Goal: Information Seeking & Learning: Learn about a topic

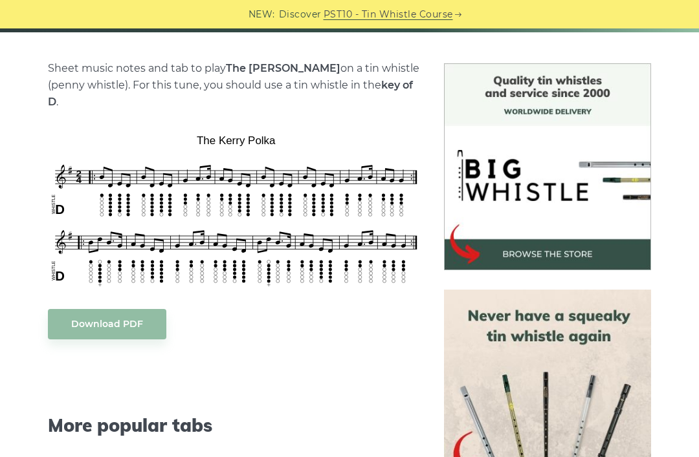
scroll to position [325, 0]
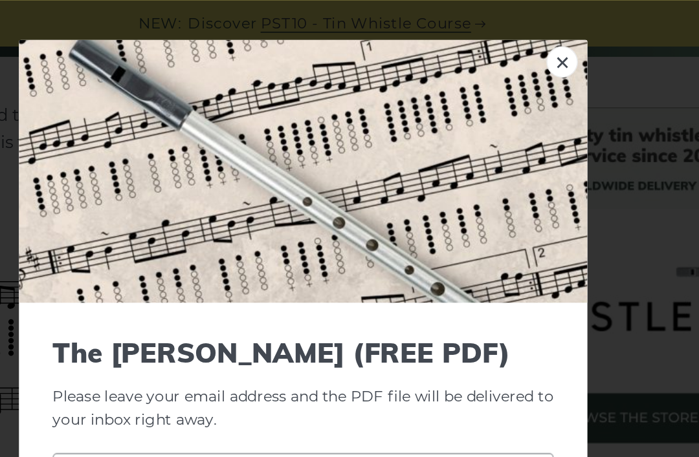
scroll to position [304, 0]
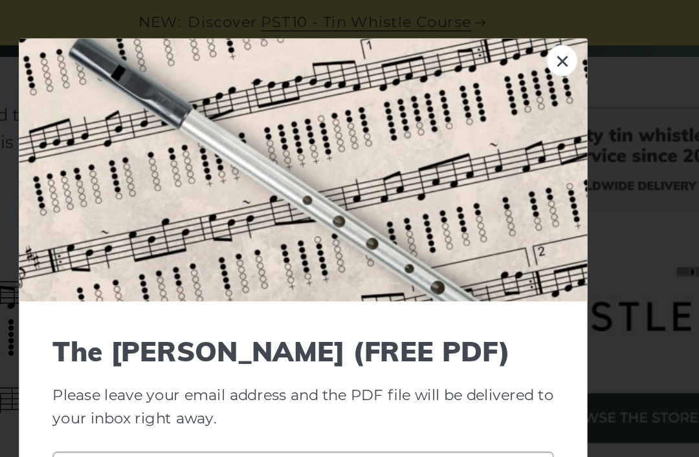
click at [499, 37] on link "×" at bounding box center [508, 37] width 19 height 19
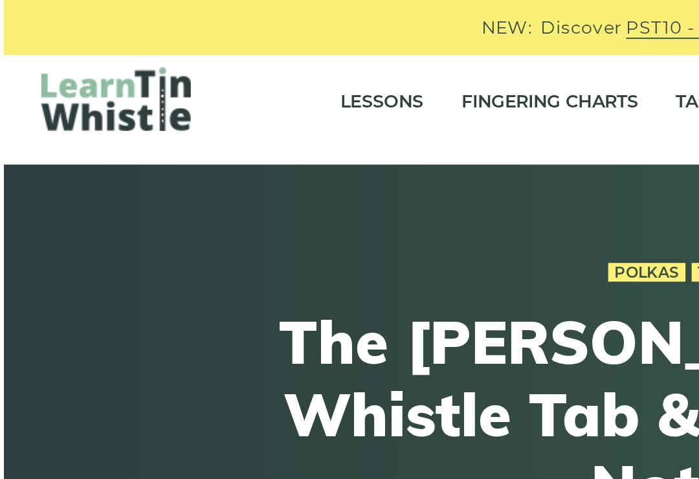
scroll to position [0, 0]
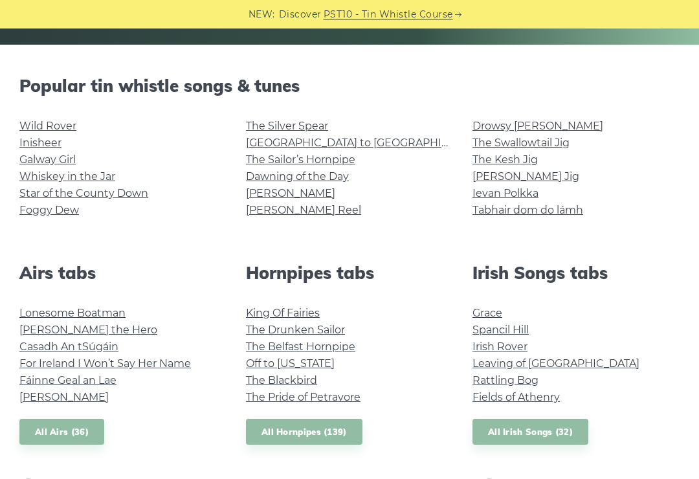
scroll to position [296, 0]
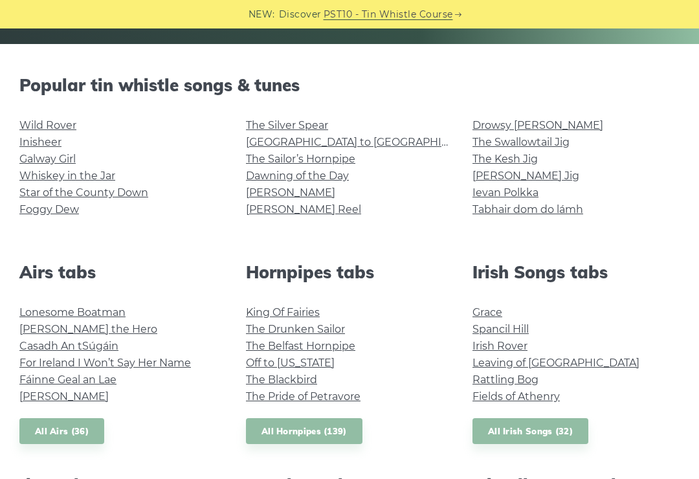
click at [34, 212] on link "Foggy Dew" at bounding box center [49, 209] width 60 height 12
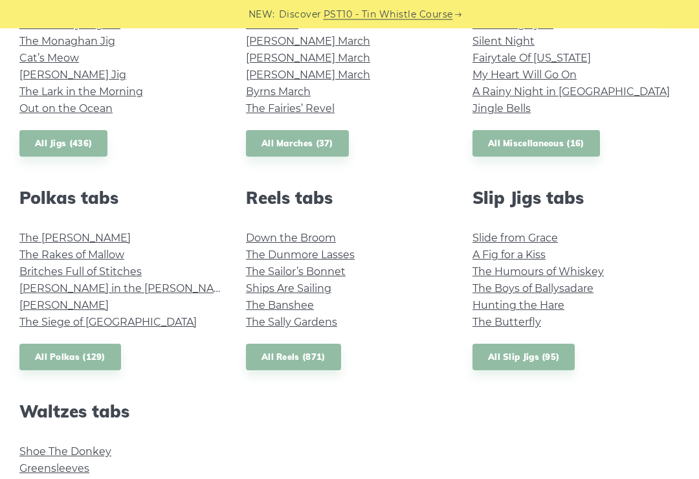
scroll to position [803, 0]
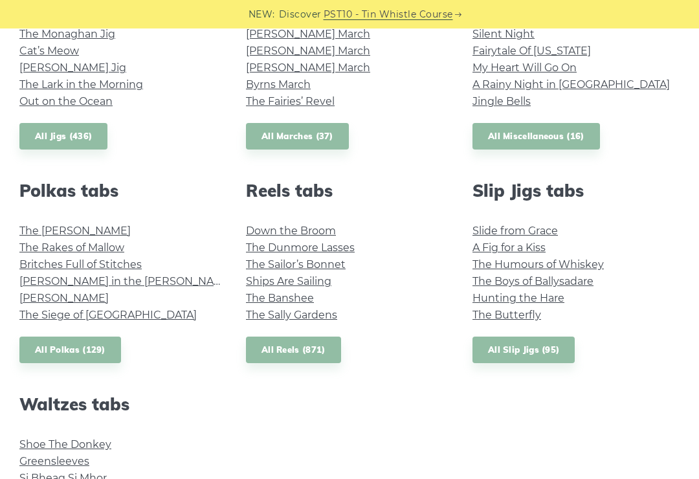
click at [88, 279] on link "Maggie in the Woods" at bounding box center [126, 281] width 214 height 12
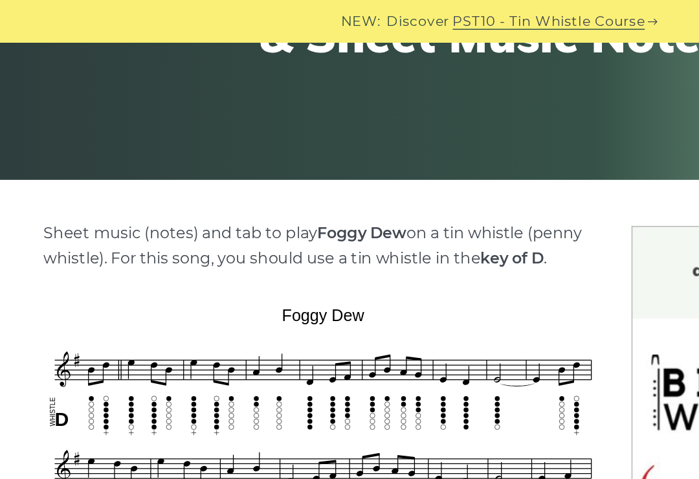
scroll to position [209, 0]
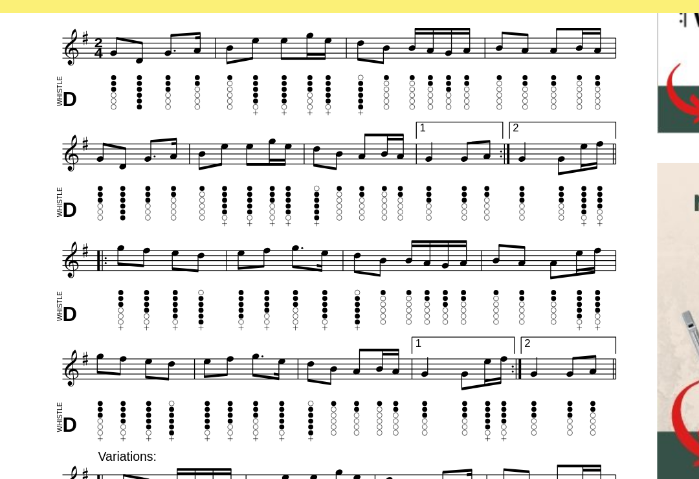
scroll to position [338, 0]
